Goal: Information Seeking & Learning: Learn about a topic

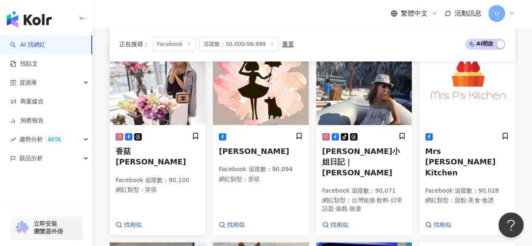
scroll to position [501, 0]
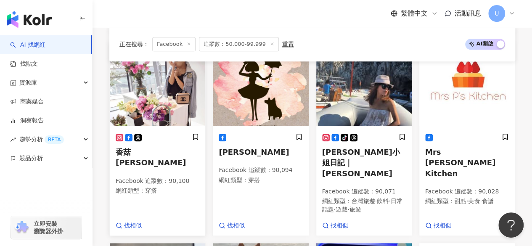
click at [164, 107] on img at bounding box center [157, 84] width 95 height 84
click at [358, 100] on img at bounding box center [363, 84] width 95 height 84
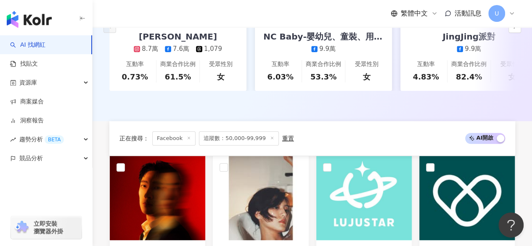
scroll to position [0, 0]
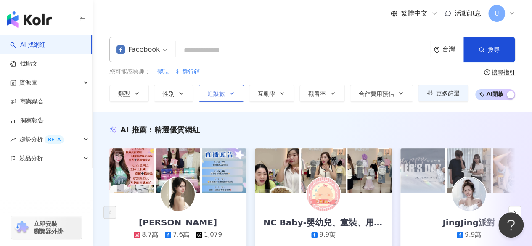
click at [236, 93] on button "追蹤數" at bounding box center [221, 93] width 45 height 17
click at [283, 75] on div "您可能感興趣： 變現 社群行銷" at bounding box center [288, 71] width 359 height 9
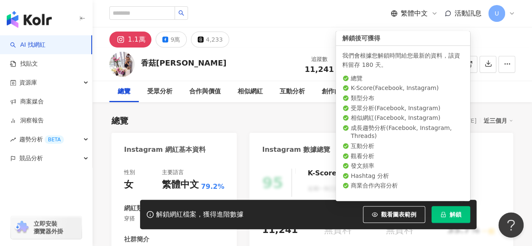
click at [456, 220] on button "解鎖" at bounding box center [451, 214] width 39 height 17
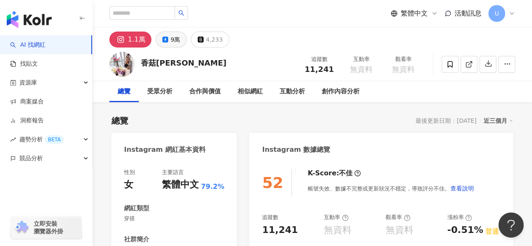
click at [176, 37] on div "9萬" at bounding box center [175, 40] width 10 height 12
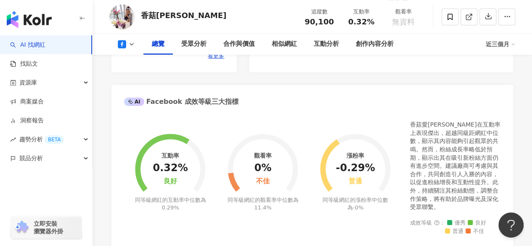
scroll to position [189, 0]
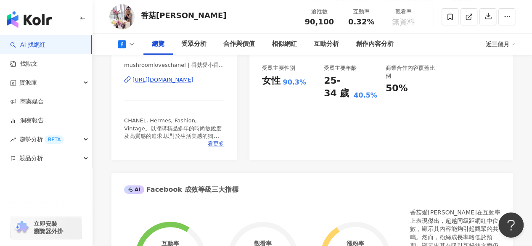
click at [167, 78] on div "[URL][DOMAIN_NAME]" at bounding box center [163, 80] width 61 height 8
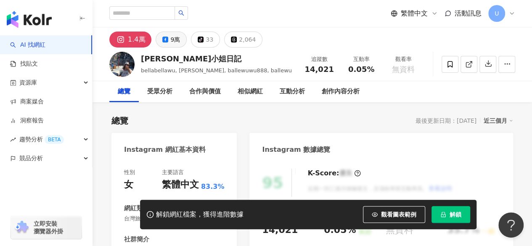
click at [170, 39] on div "9萬" at bounding box center [175, 40] width 10 height 12
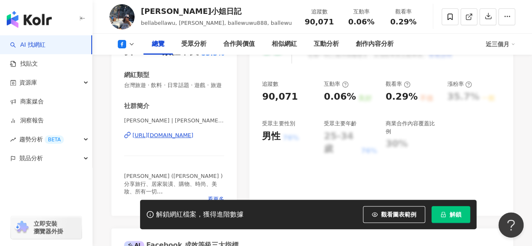
scroll to position [141, 0]
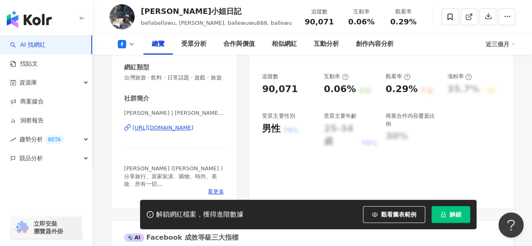
click at [167, 132] on div "https://www.facebook.com/632899103485079" at bounding box center [163, 128] width 61 height 8
